Goal: Find specific page/section: Find specific page/section

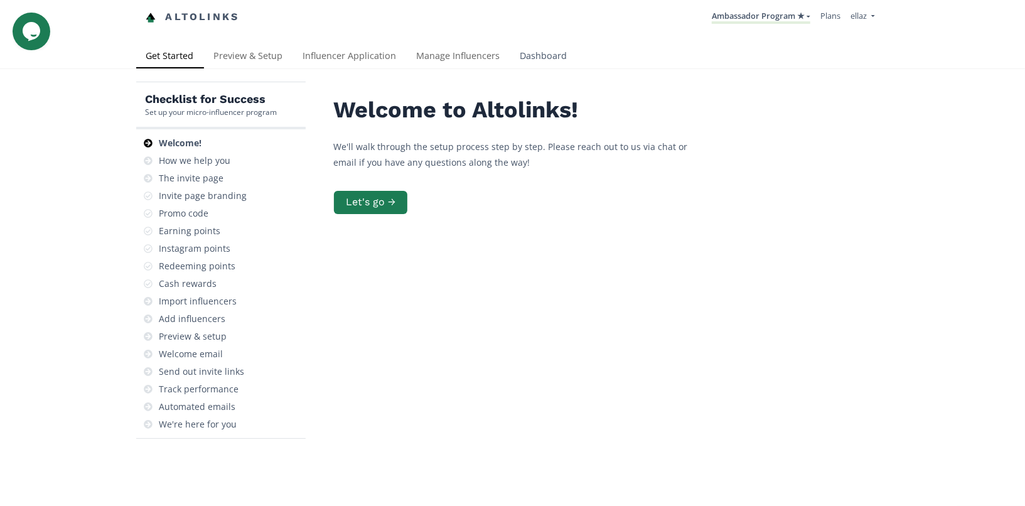
click at [557, 46] on link "Dashboard" at bounding box center [543, 57] width 67 height 25
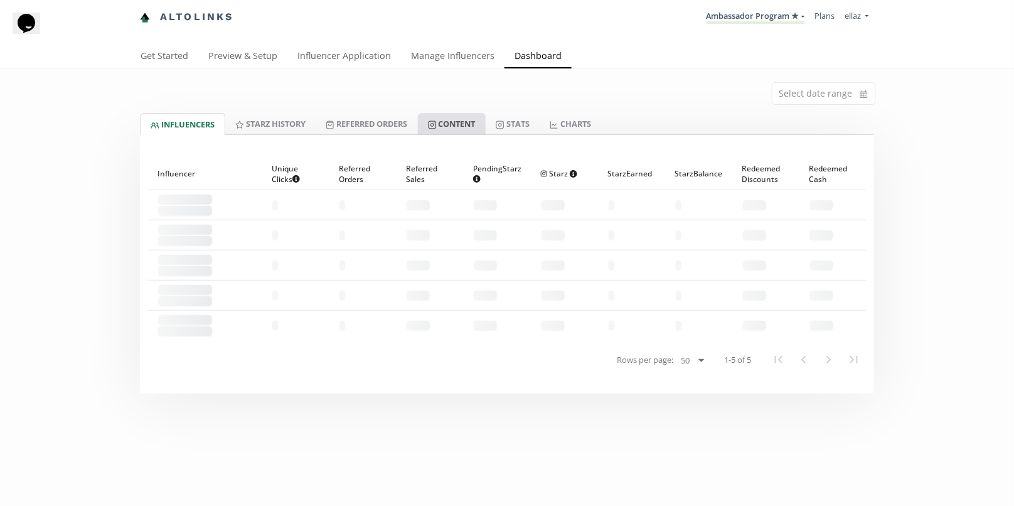
click at [468, 118] on link "Content" at bounding box center [452, 123] width 68 height 21
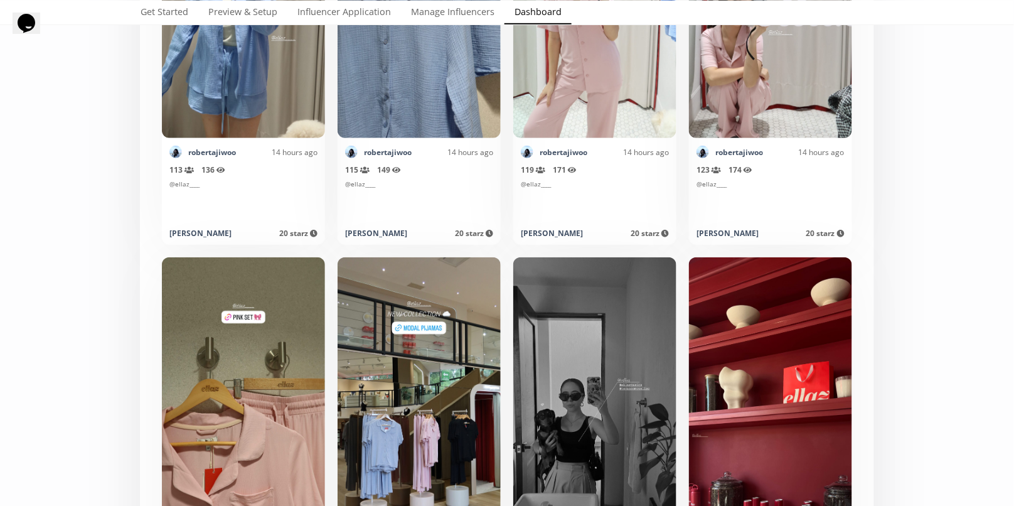
scroll to position [1809, 0]
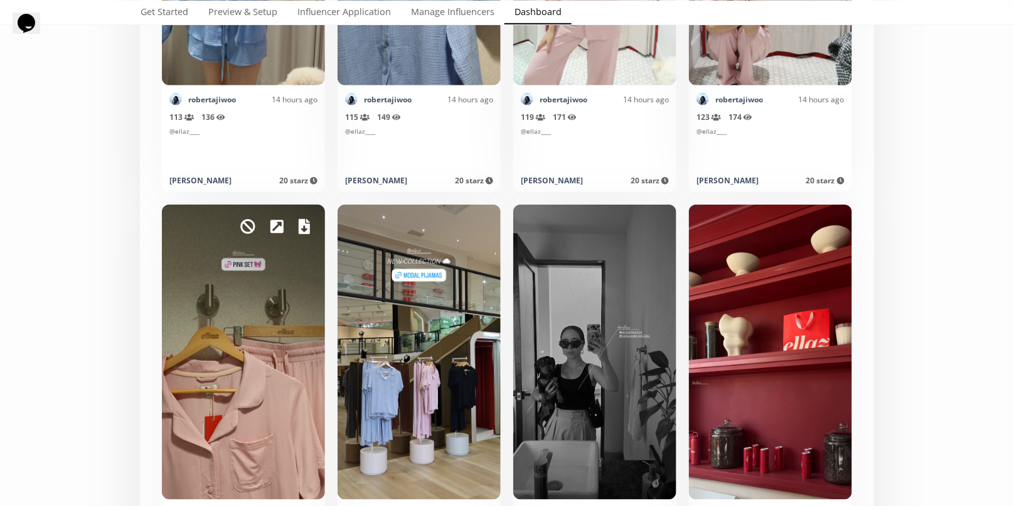
click at [303, 224] on icon at bounding box center [304, 226] width 11 height 15
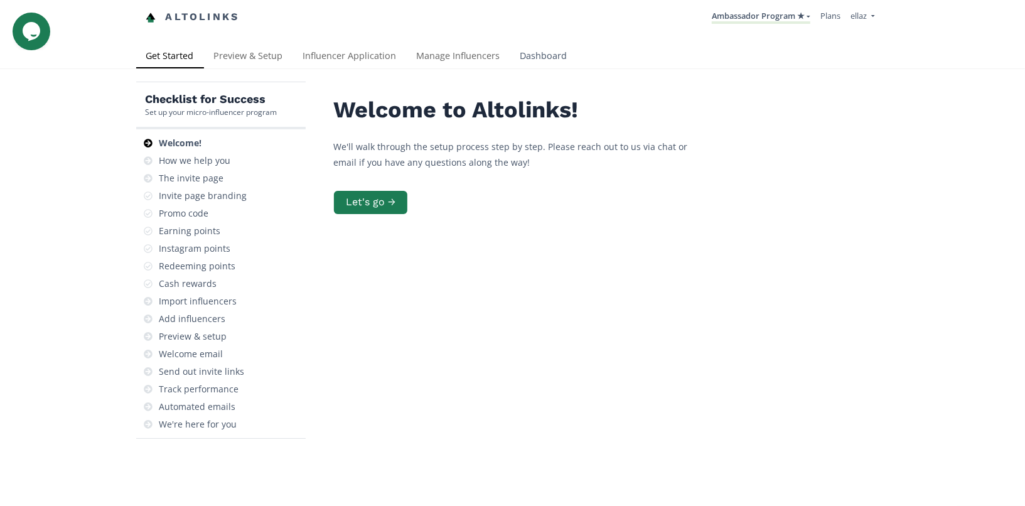
click at [525, 55] on link "Dashboard" at bounding box center [543, 57] width 67 height 25
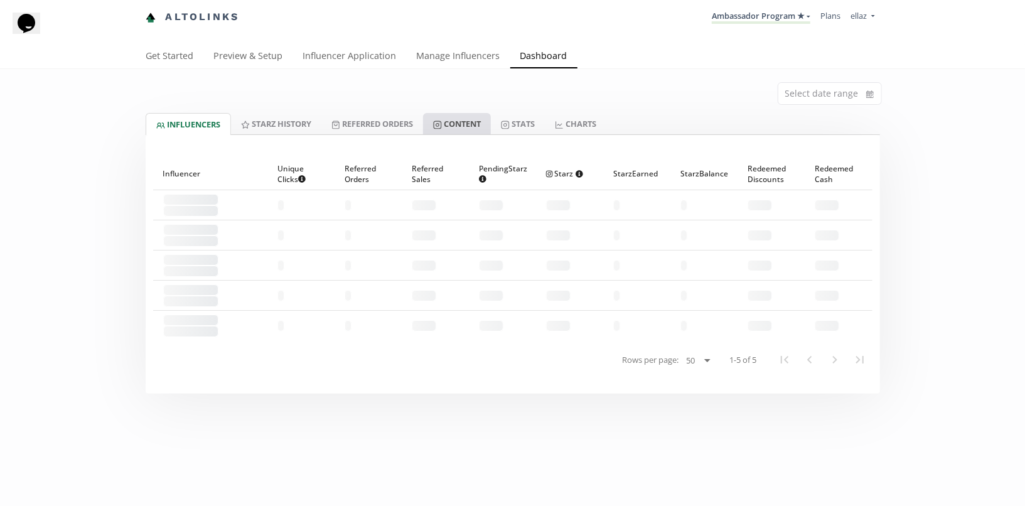
click at [475, 121] on link "Content" at bounding box center [457, 123] width 68 height 21
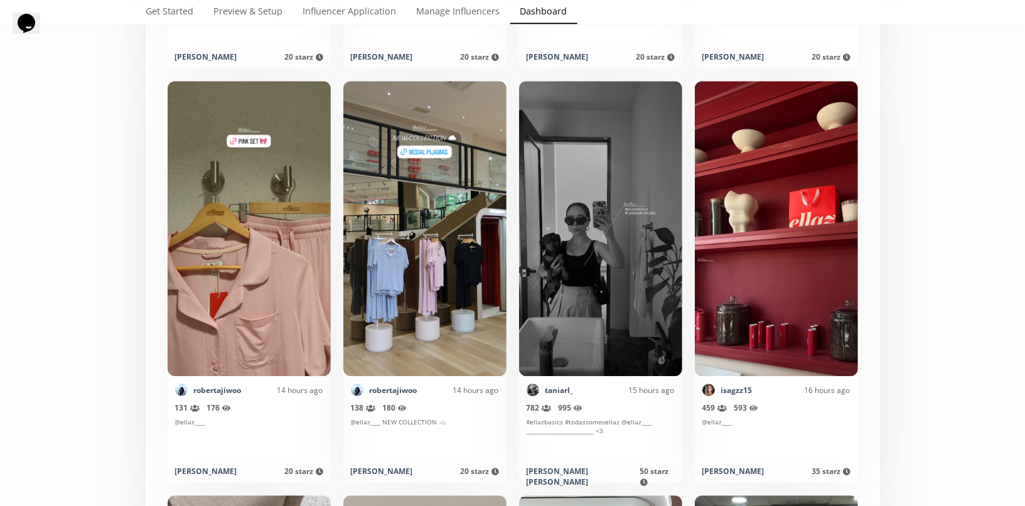
scroll to position [1931, 0]
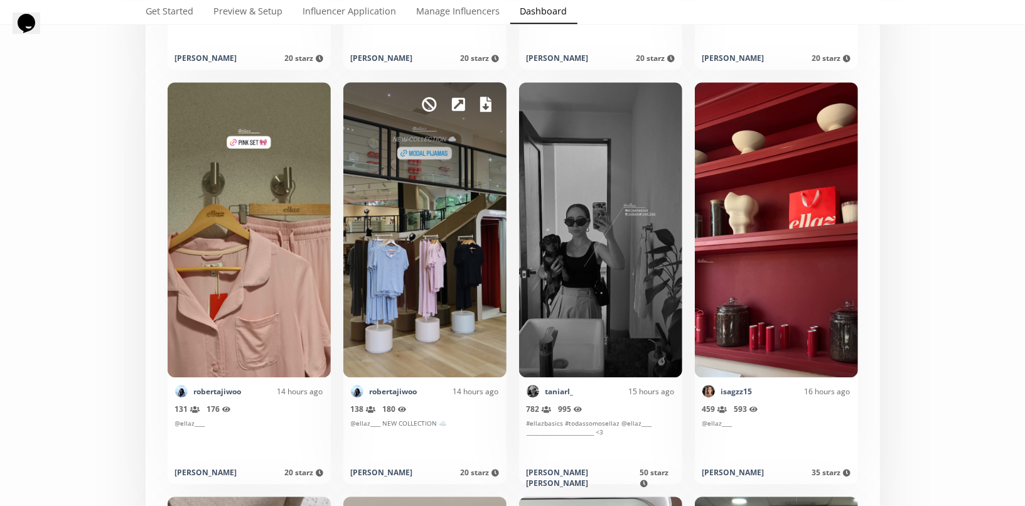
click at [486, 104] on icon at bounding box center [485, 104] width 11 height 15
